Goal: Information Seeking & Learning: Learn about a topic

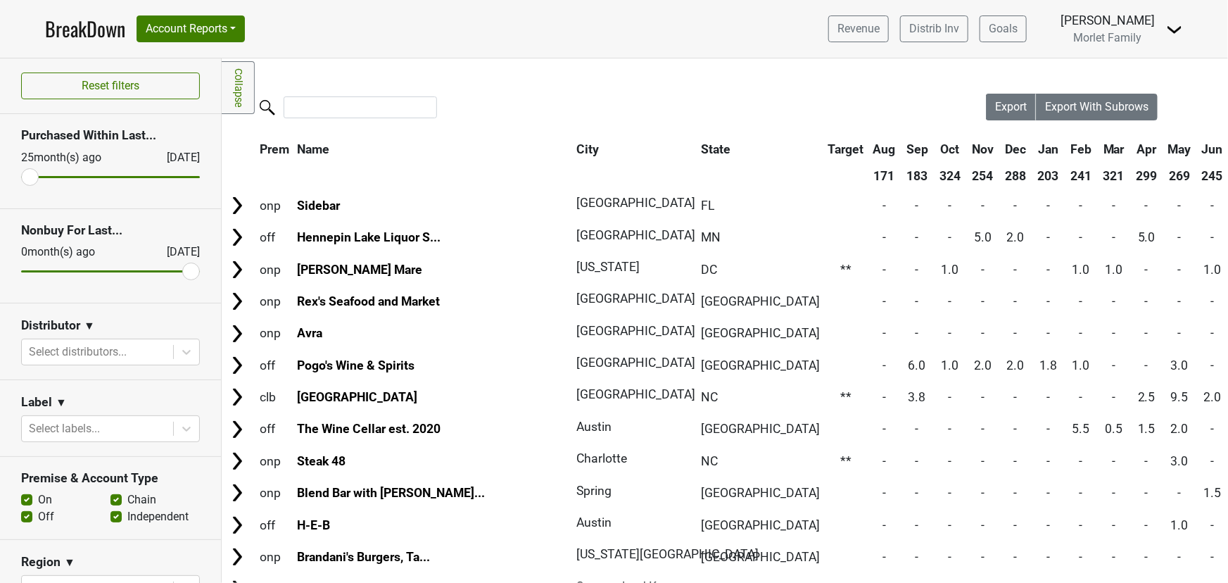
click at [103, 23] on link "BreakDown" at bounding box center [85, 29] width 80 height 30
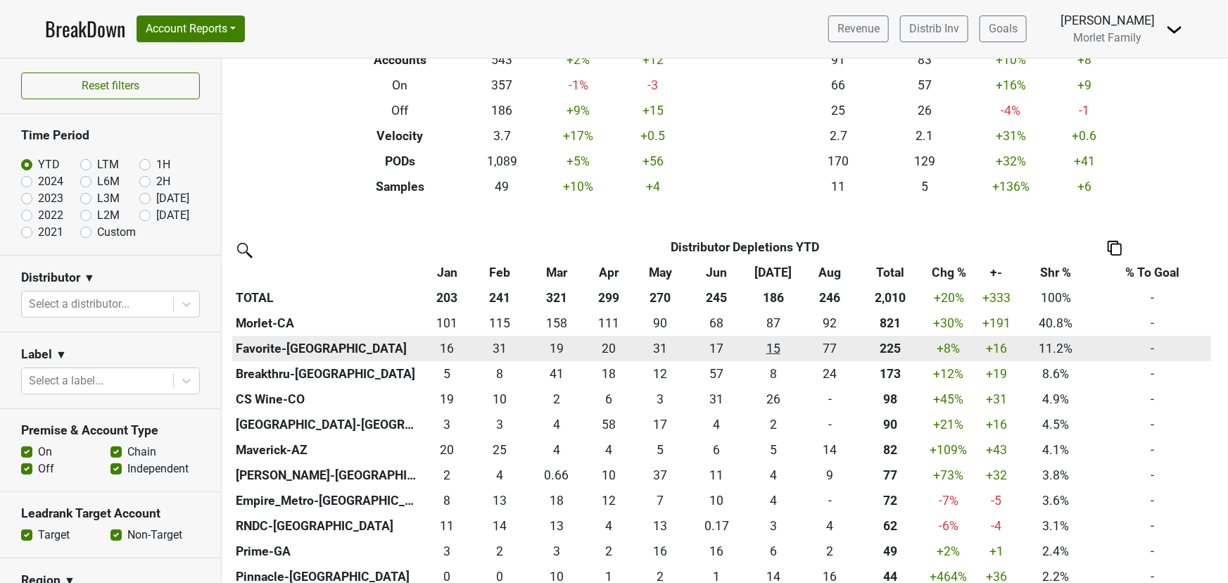
scroll to position [191, 0]
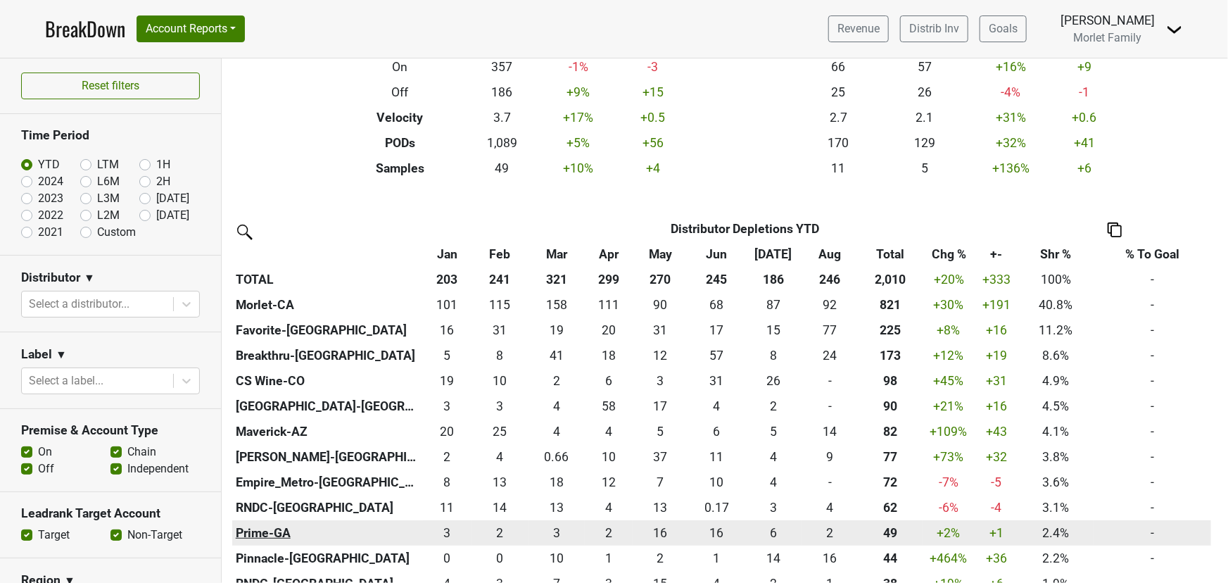
click at [239, 531] on th "Prime-GA" at bounding box center [327, 532] width 191 height 25
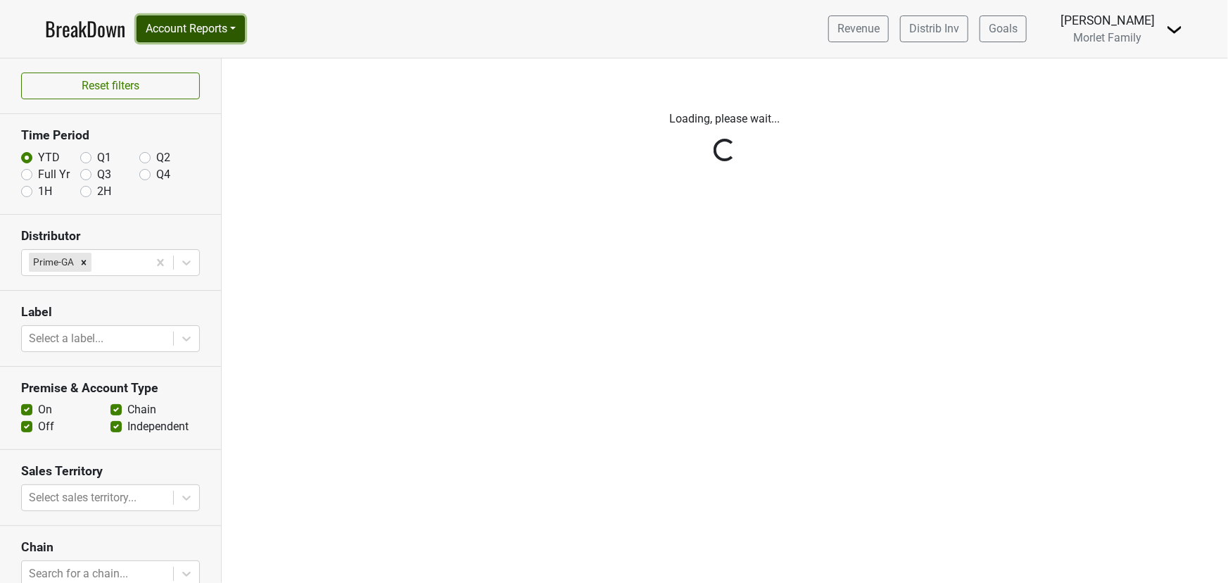
click at [205, 28] on button "Account Reports" at bounding box center [191, 28] width 108 height 27
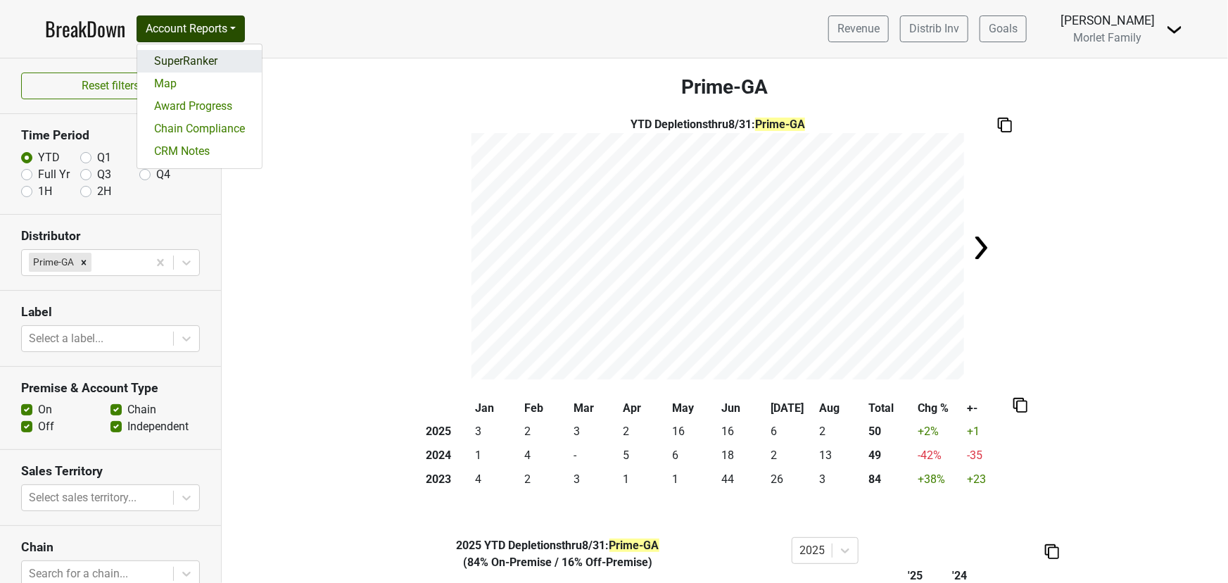
click at [194, 65] on link "SuperRanker" at bounding box center [199, 61] width 125 height 23
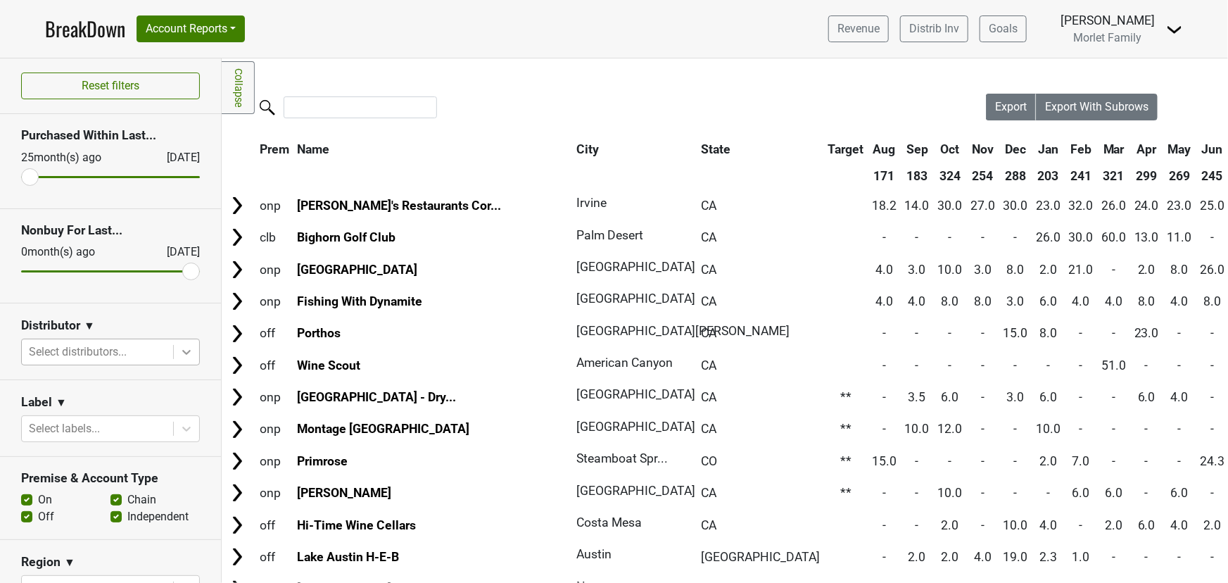
click at [179, 345] on icon at bounding box center [186, 352] width 14 height 14
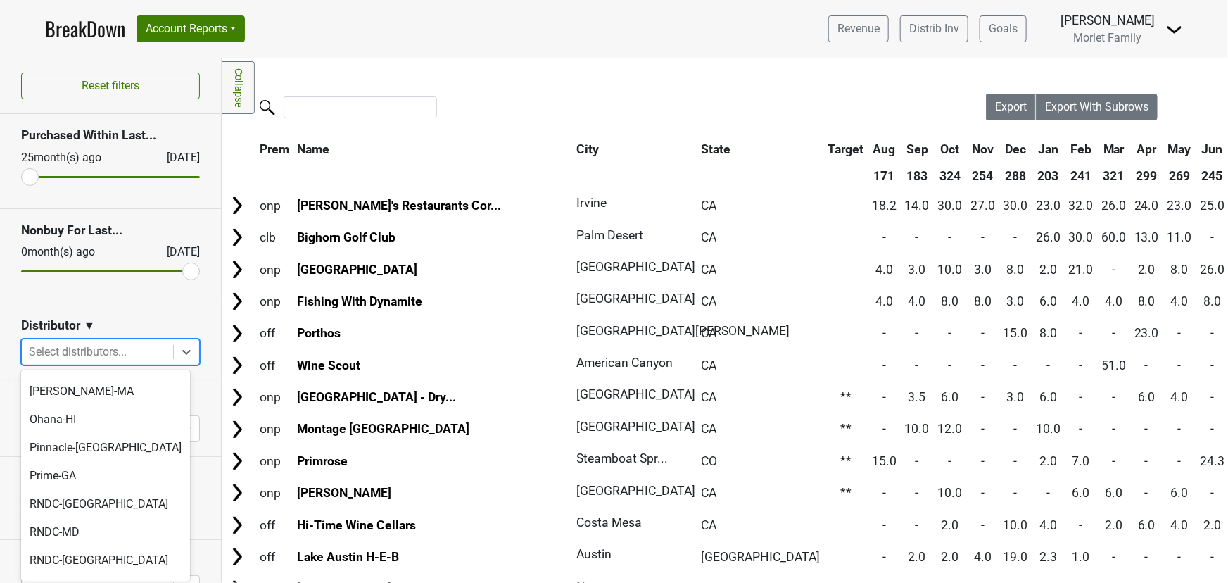
scroll to position [369, 0]
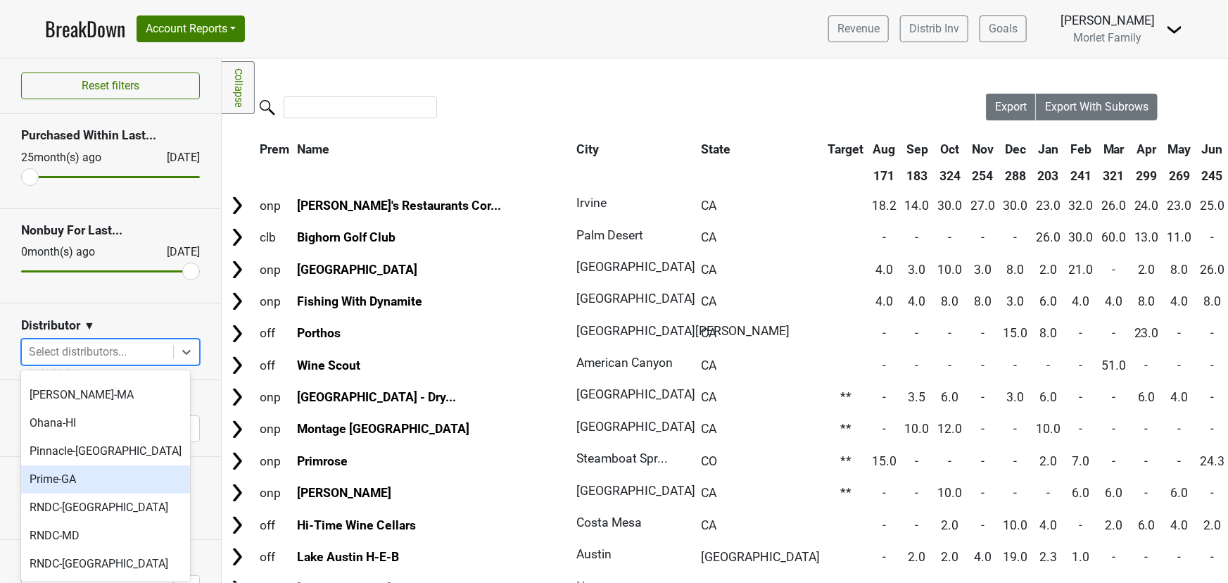
click at [73, 465] on div "Prime-GA" at bounding box center [105, 479] width 169 height 28
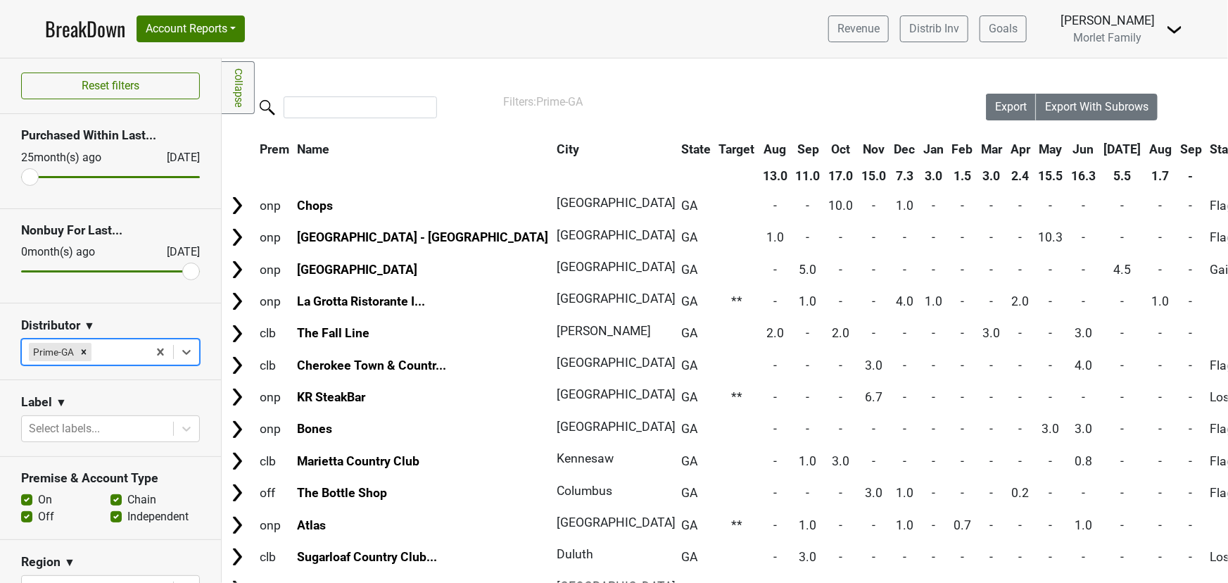
click at [1146, 148] on th "Aug" at bounding box center [1161, 149] width 30 height 25
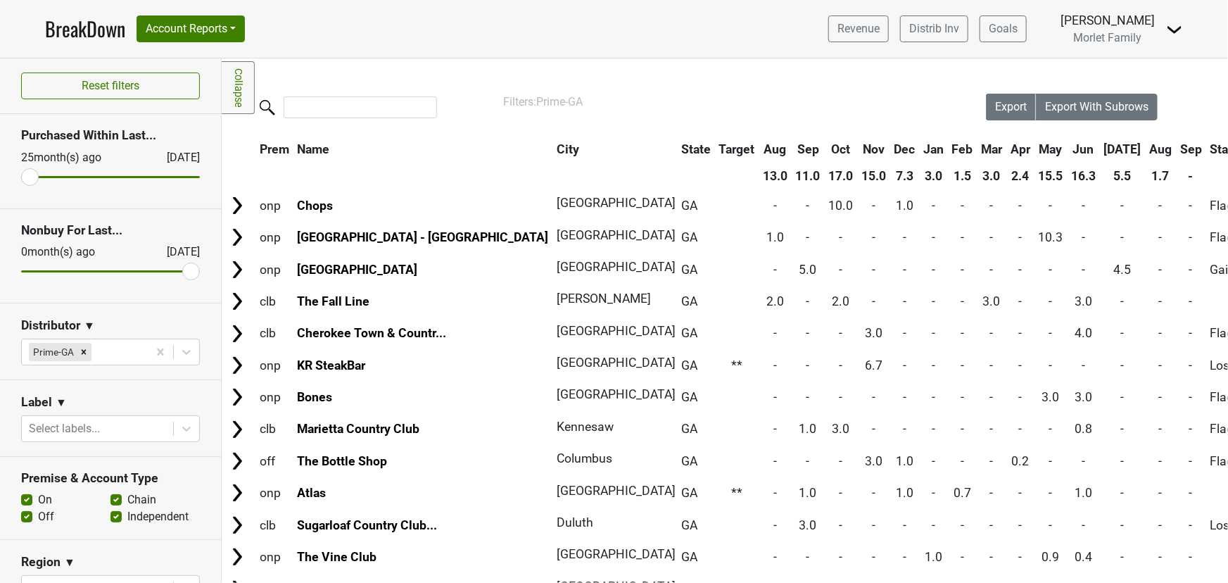
click at [1146, 148] on th "Aug" at bounding box center [1161, 149] width 30 height 25
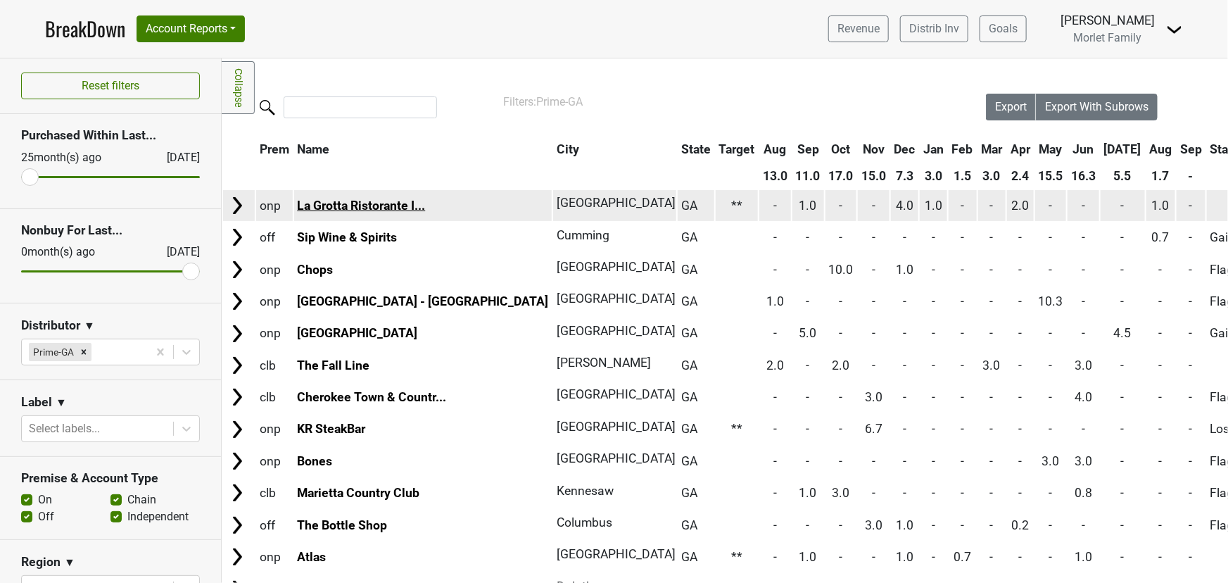
click at [348, 198] on link "La Grotta Ristorante I..." at bounding box center [361, 205] width 128 height 14
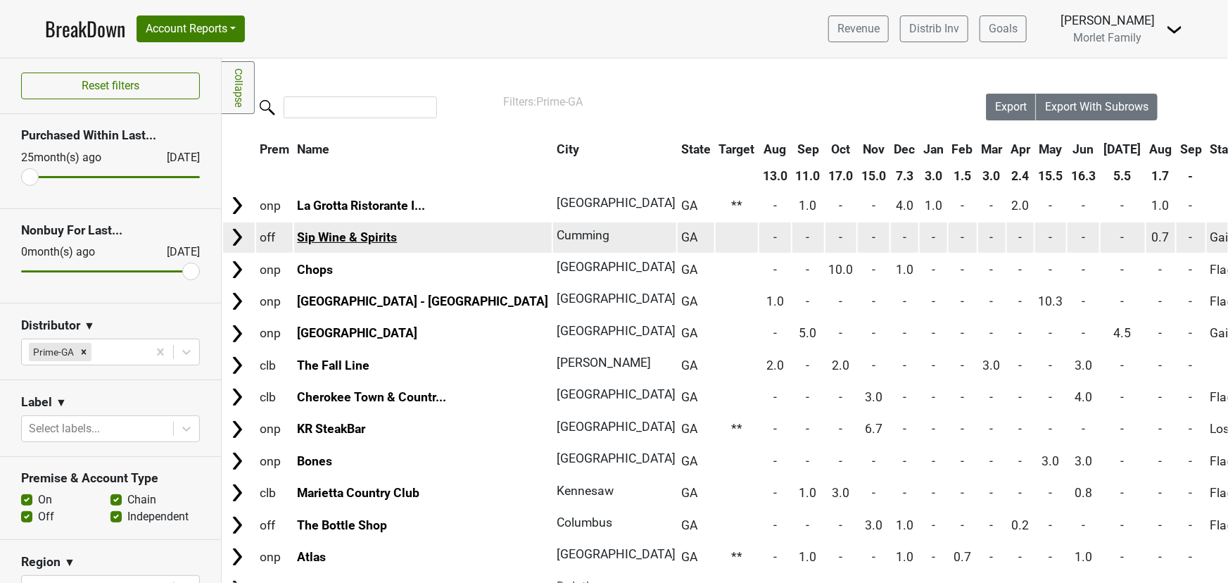
click at [367, 233] on link "Sip Wine & Spirits" at bounding box center [347, 237] width 100 height 14
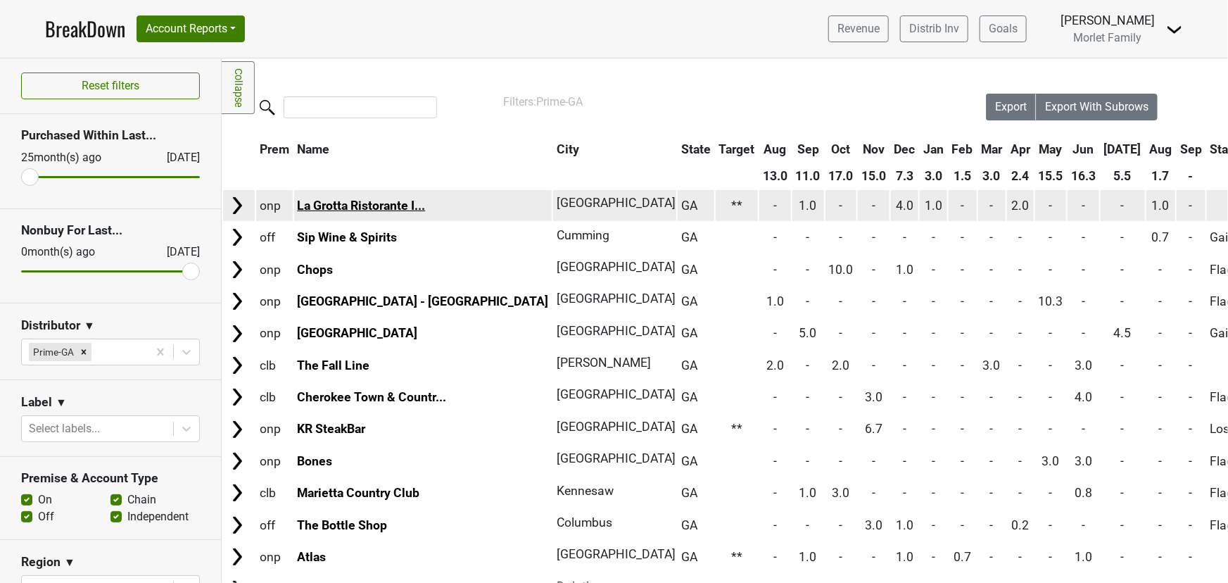
click at [337, 205] on link "La Grotta Ristorante I..." at bounding box center [361, 205] width 128 height 14
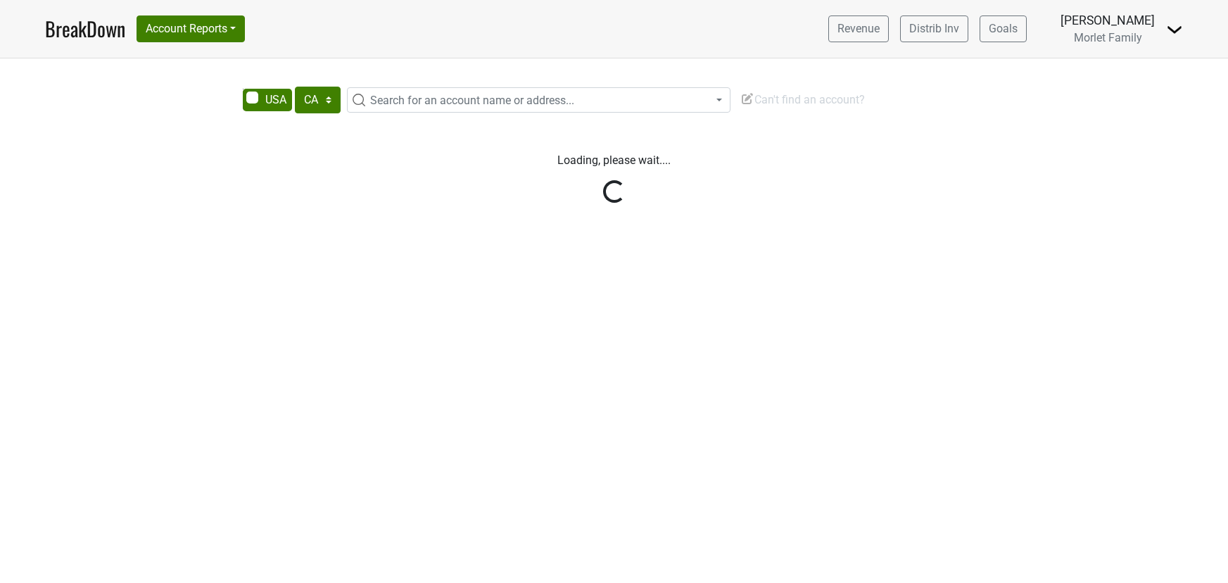
select select "CA"
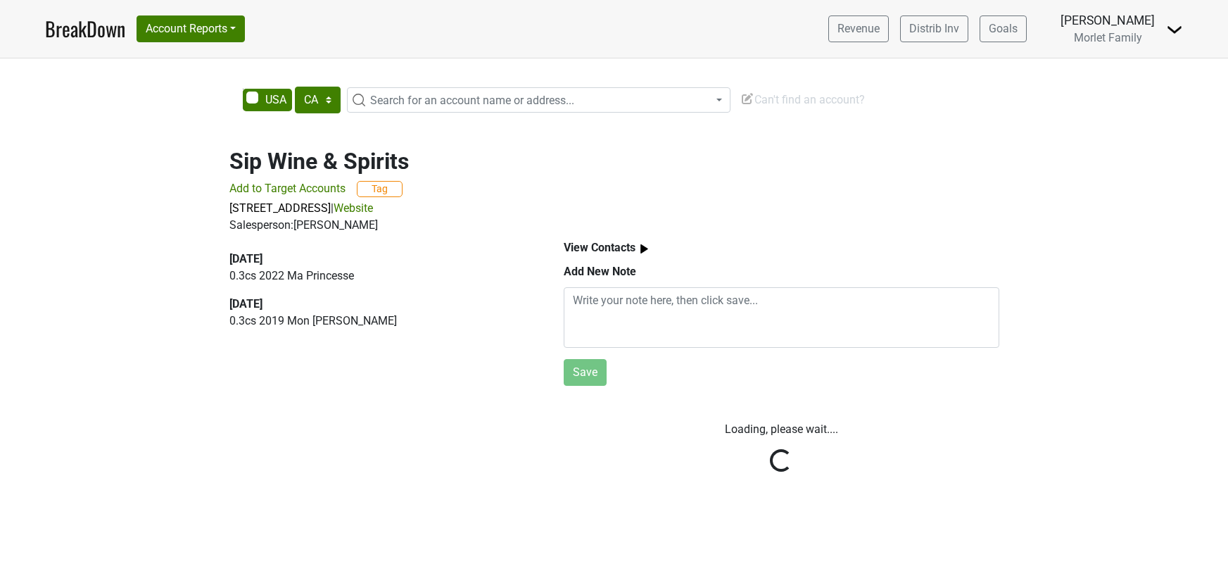
select select "CA"
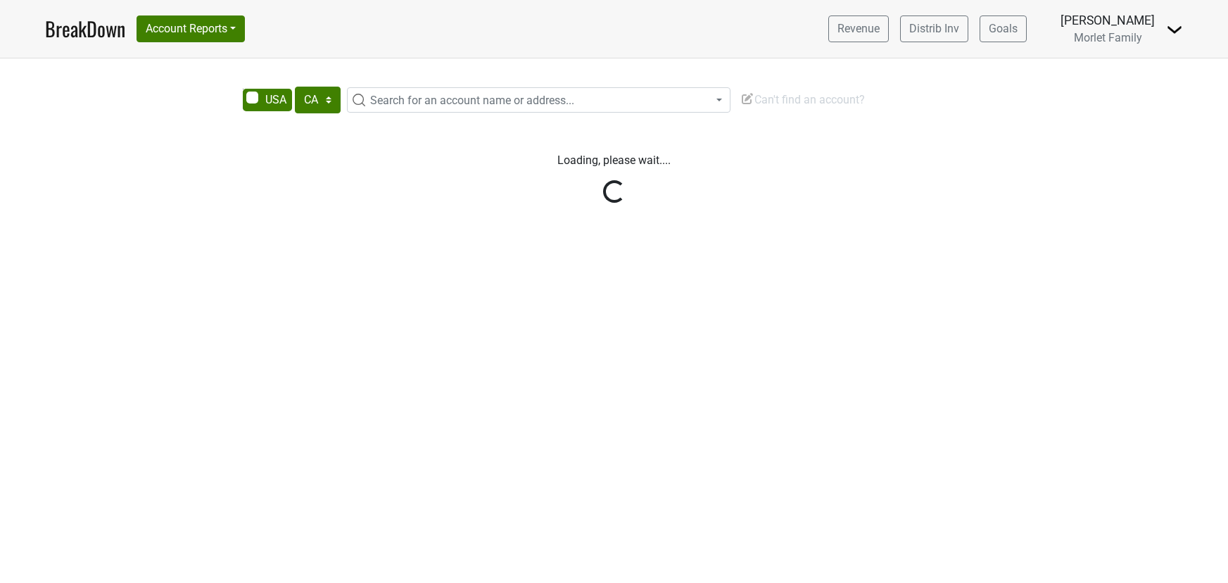
select select "CA"
